Goal: Transaction & Acquisition: Purchase product/service

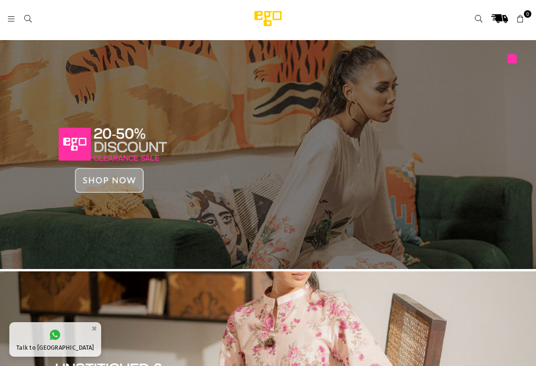
click at [140, 180] on img at bounding box center [268, 154] width 536 height 229
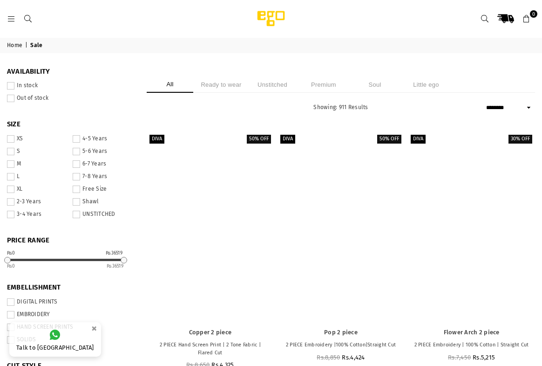
select select "******"
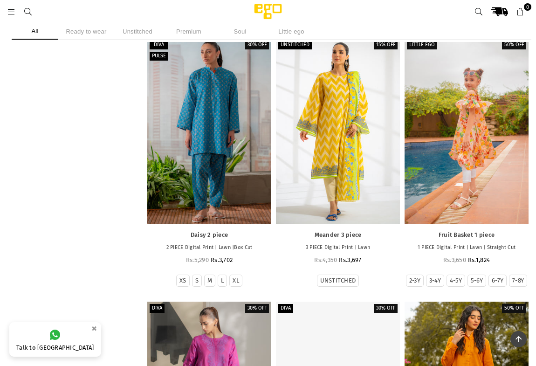
scroll to position [4010, 0]
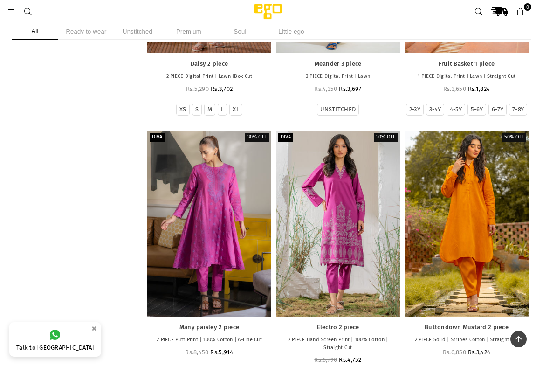
click at [88, 30] on li "Ready to wear" at bounding box center [86, 31] width 47 height 16
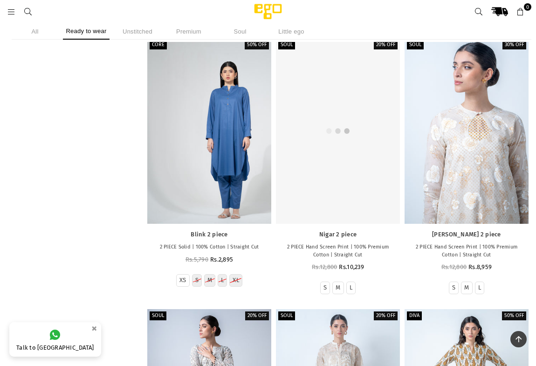
scroll to position [24945, 0]
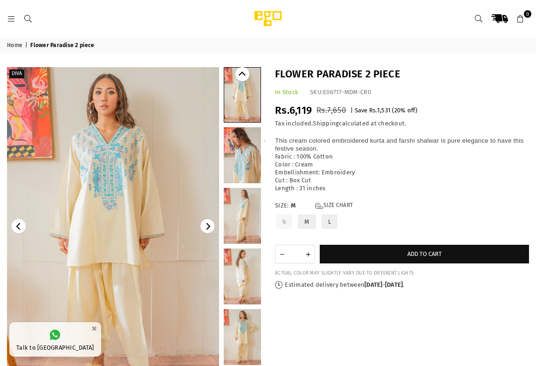
click at [251, 172] on link at bounding box center [242, 155] width 37 height 56
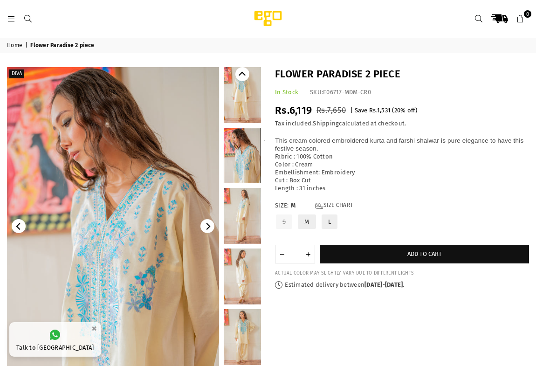
click at [243, 207] on link at bounding box center [242, 216] width 37 height 56
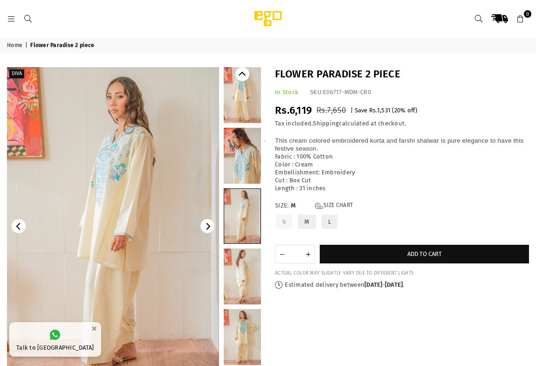
click at [241, 275] on link at bounding box center [242, 276] width 37 height 56
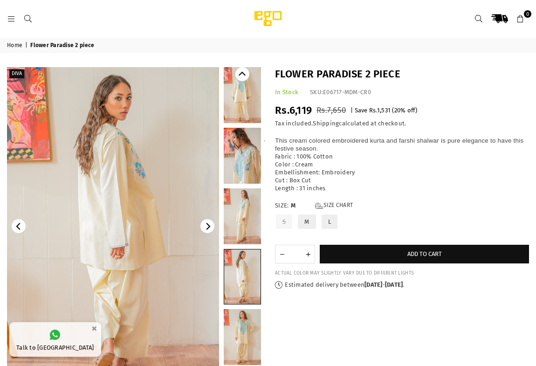
click at [243, 334] on link at bounding box center [242, 337] width 37 height 56
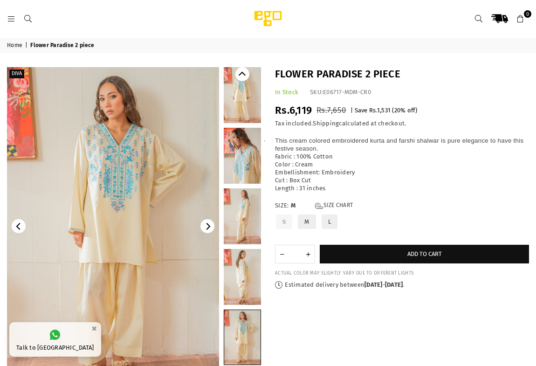
click at [243, 283] on link at bounding box center [242, 277] width 37 height 56
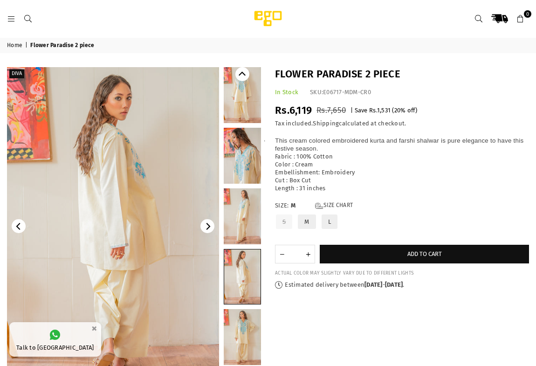
click at [248, 238] on link at bounding box center [242, 216] width 37 height 56
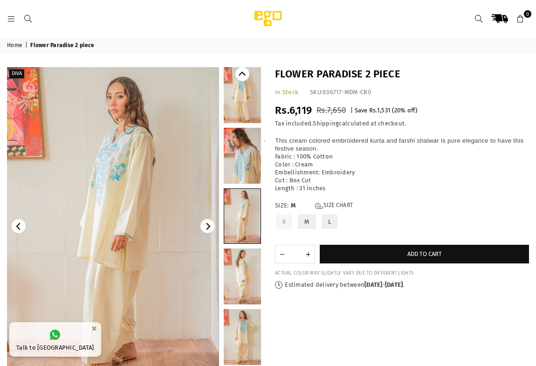
click at [243, 333] on link at bounding box center [242, 337] width 37 height 56
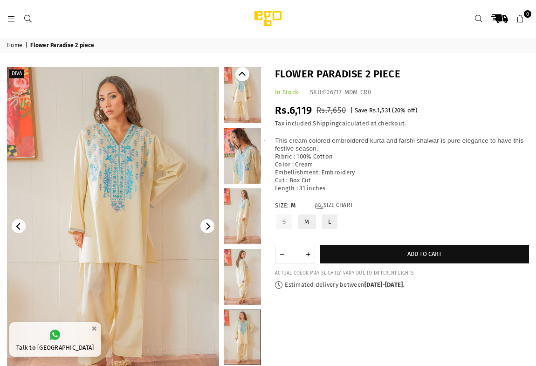
click at [252, 221] on link at bounding box center [242, 216] width 37 height 56
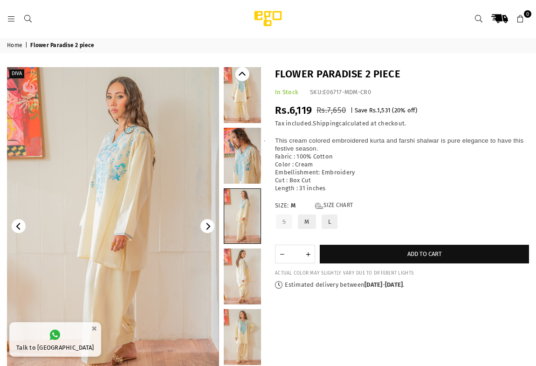
click at [247, 160] on link at bounding box center [242, 156] width 37 height 56
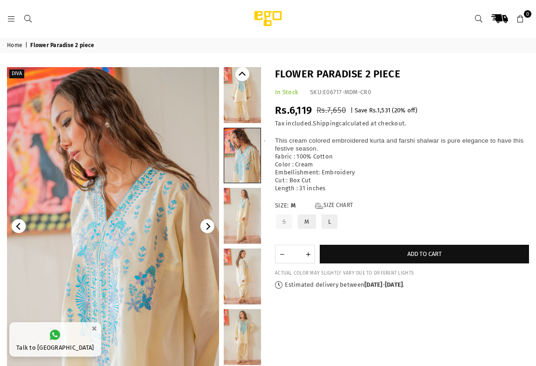
click at [240, 333] on link at bounding box center [242, 337] width 37 height 56
